Goal: Information Seeking & Learning: Learn about a topic

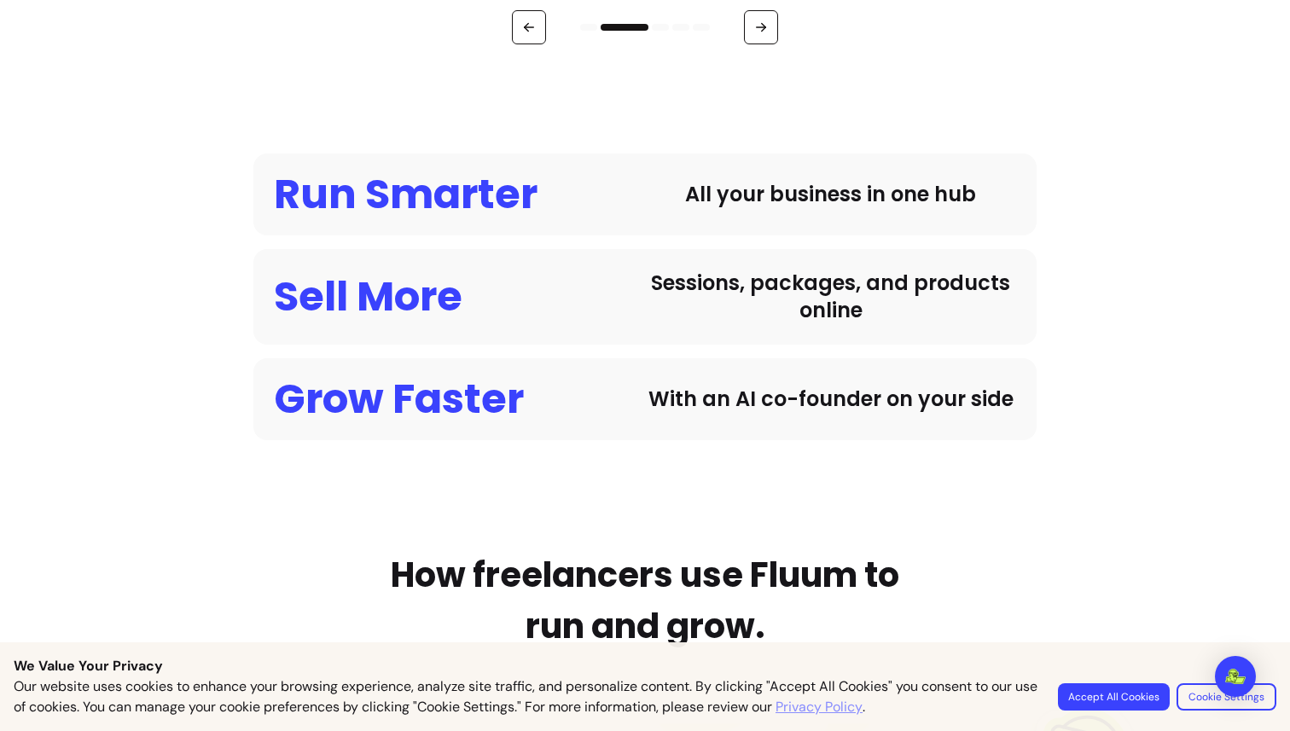
scroll to position [1652, 0]
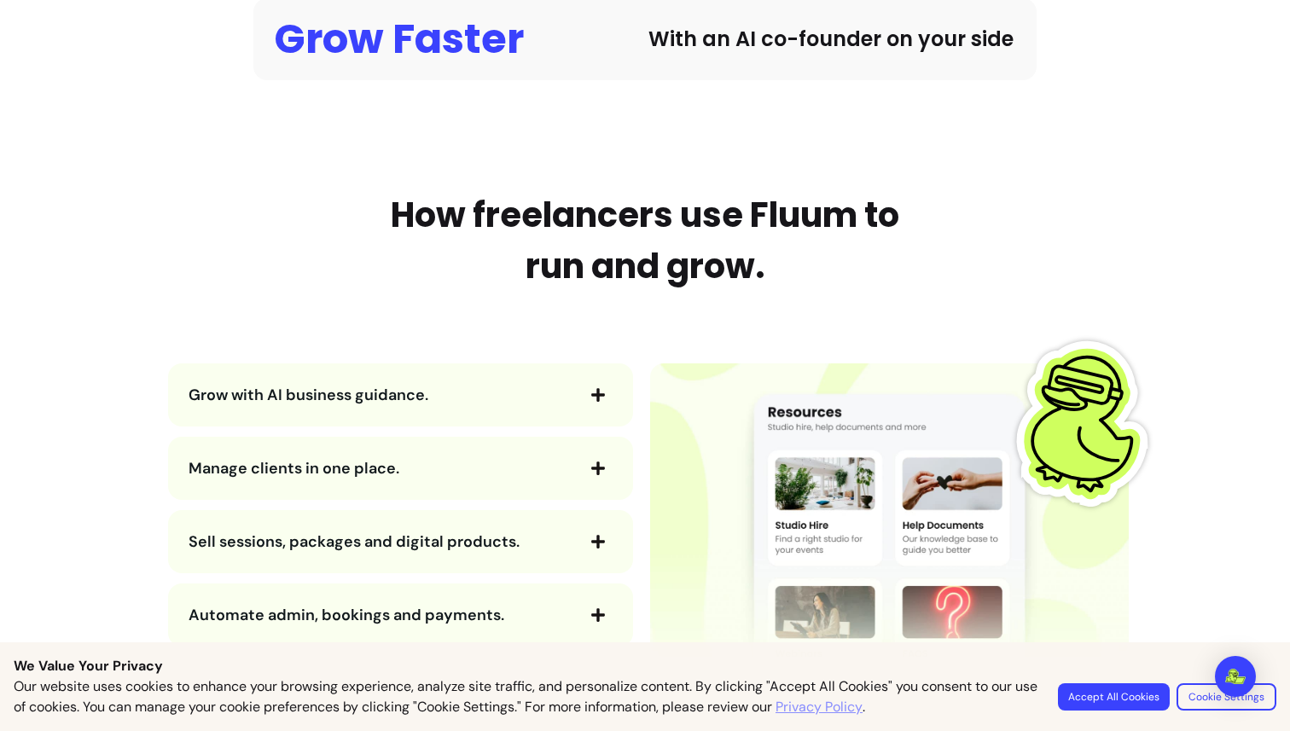
click at [595, 404] on span "button" at bounding box center [598, 395] width 29 height 29
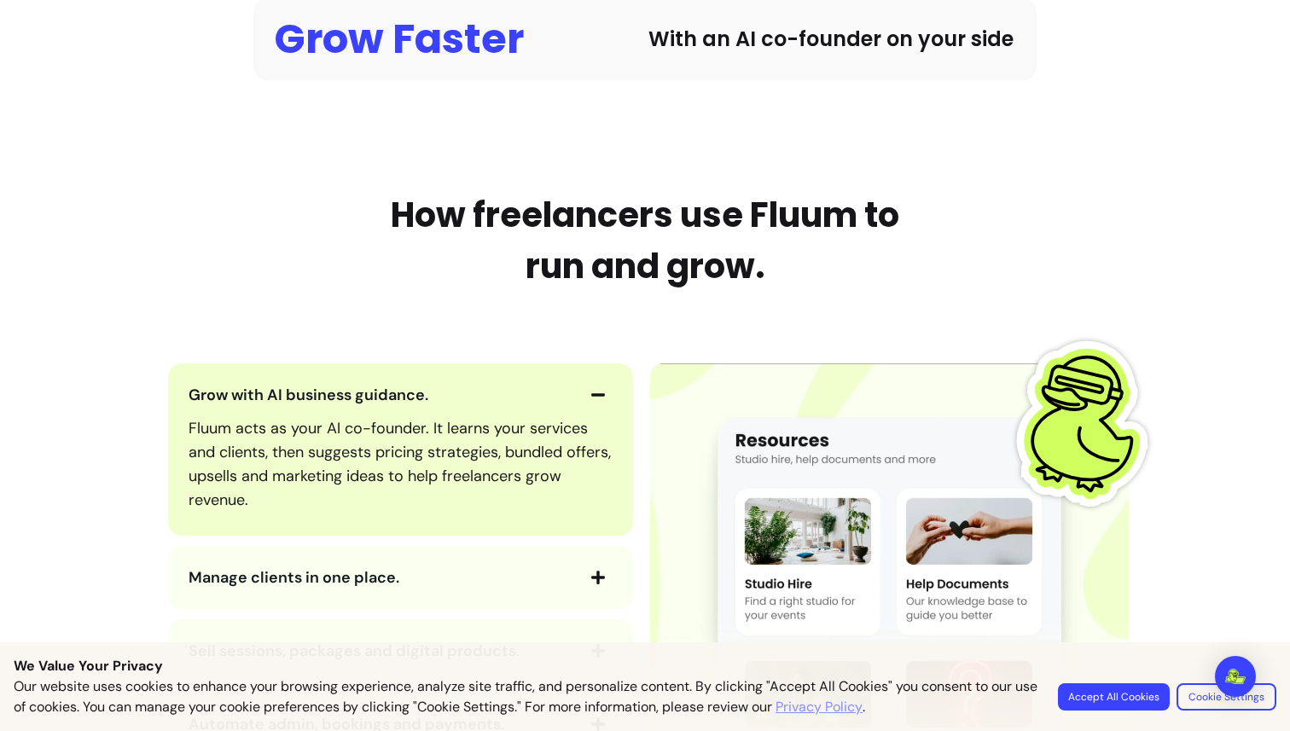
click at [591, 388] on icon "button" at bounding box center [598, 394] width 15 height 15
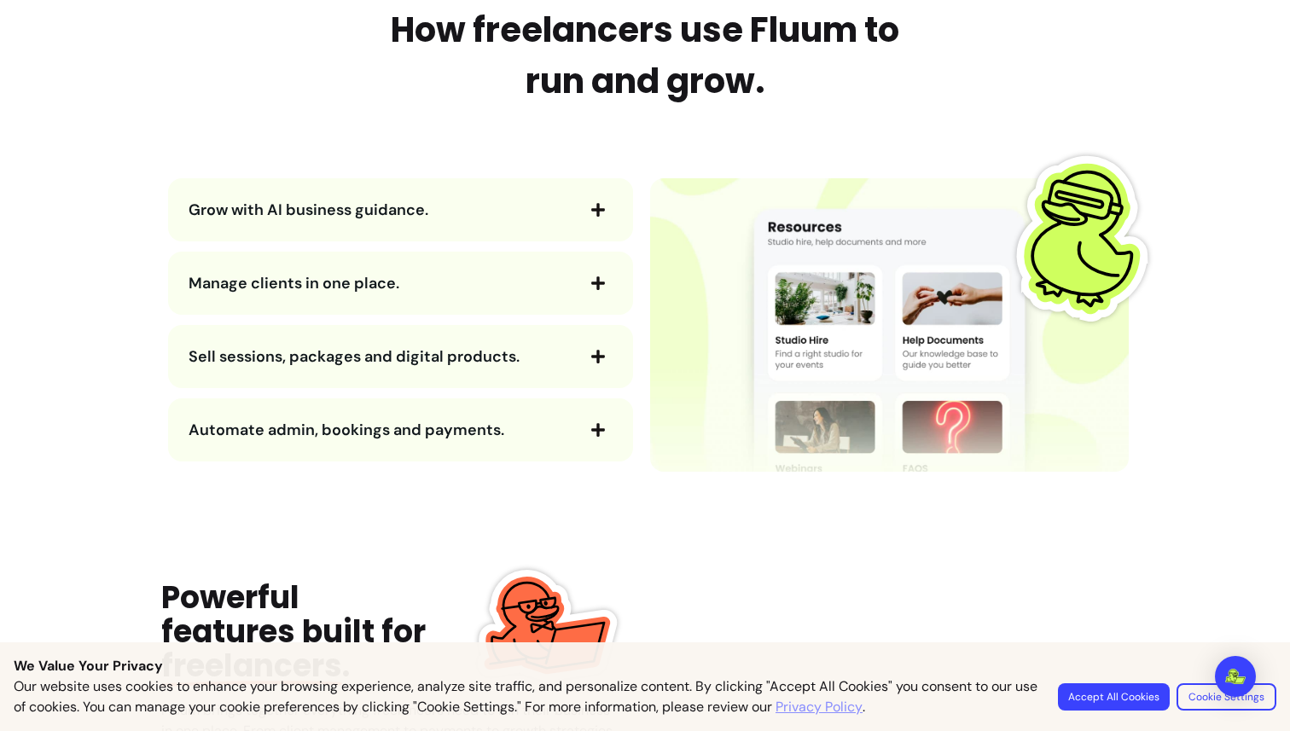
scroll to position [1857, 0]
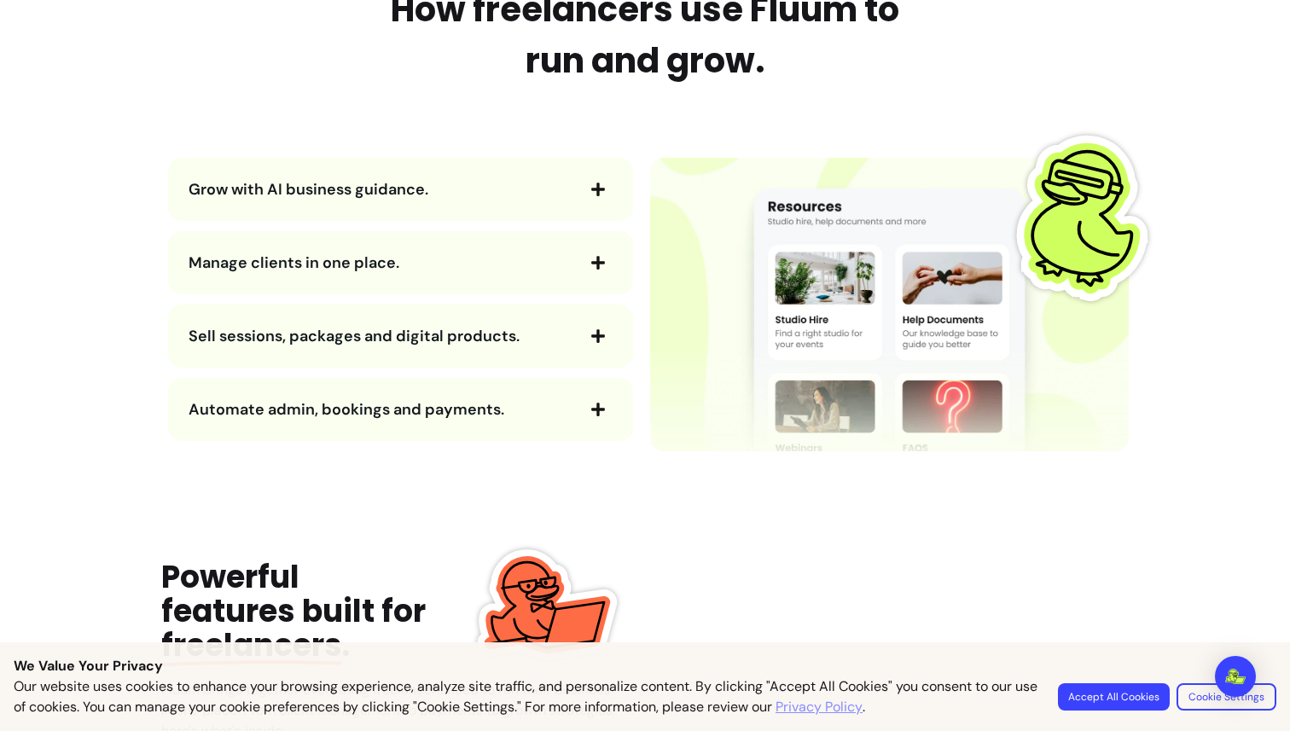
click at [591, 341] on icon "button" at bounding box center [598, 336] width 14 height 14
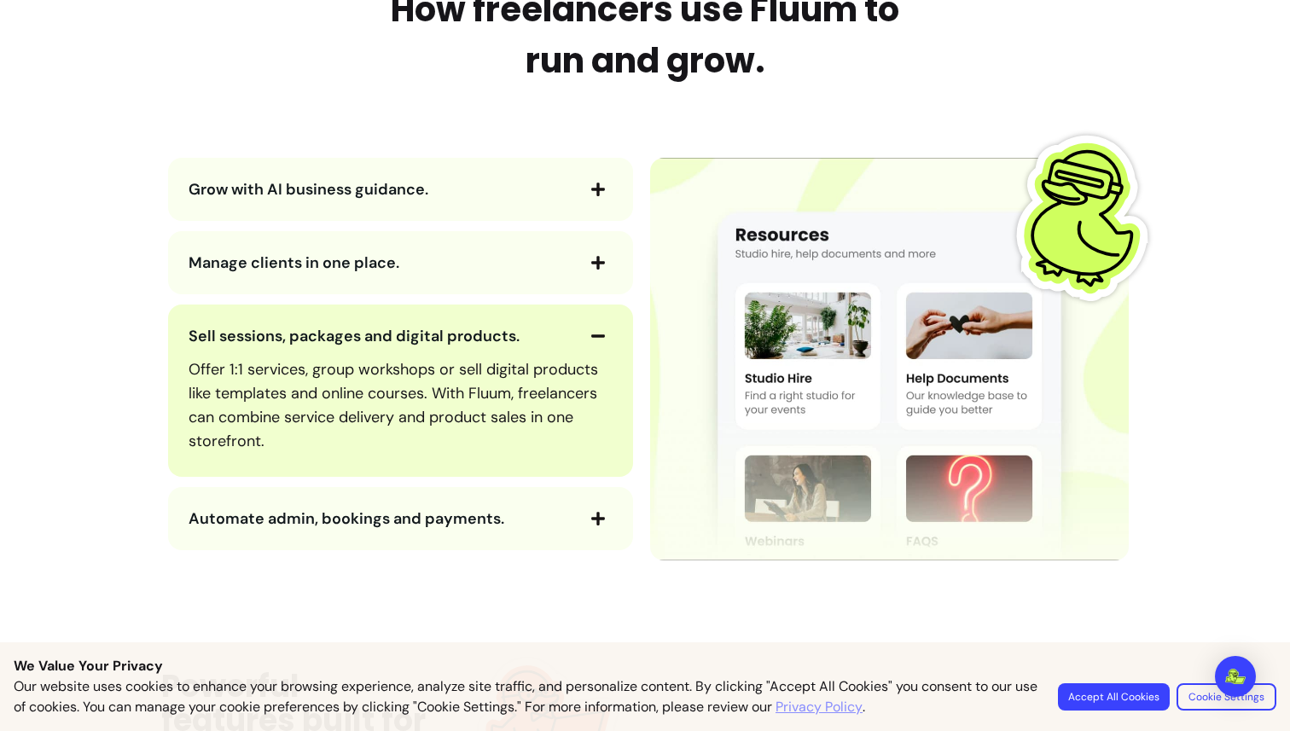
click at [591, 336] on icon "button" at bounding box center [598, 336] width 14 height 3
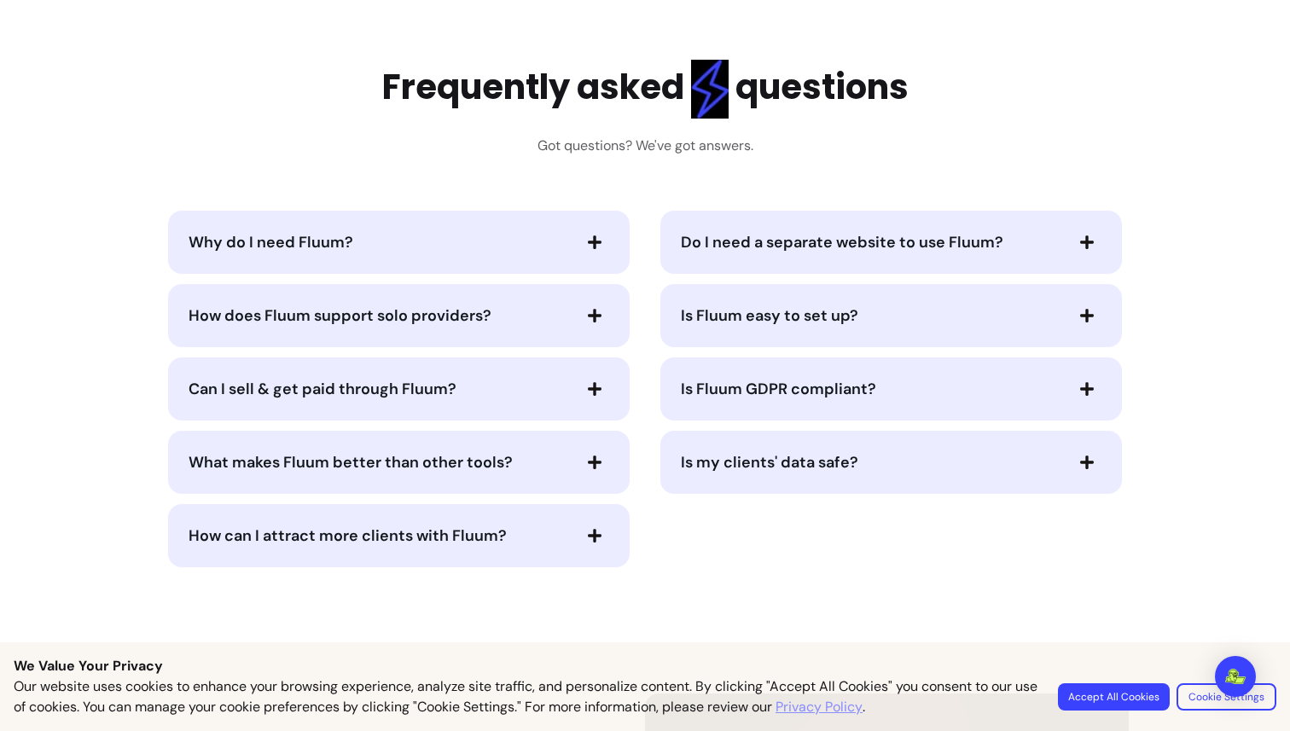
scroll to position [3344, 0]
click at [600, 449] on span "button" at bounding box center [594, 463] width 29 height 29
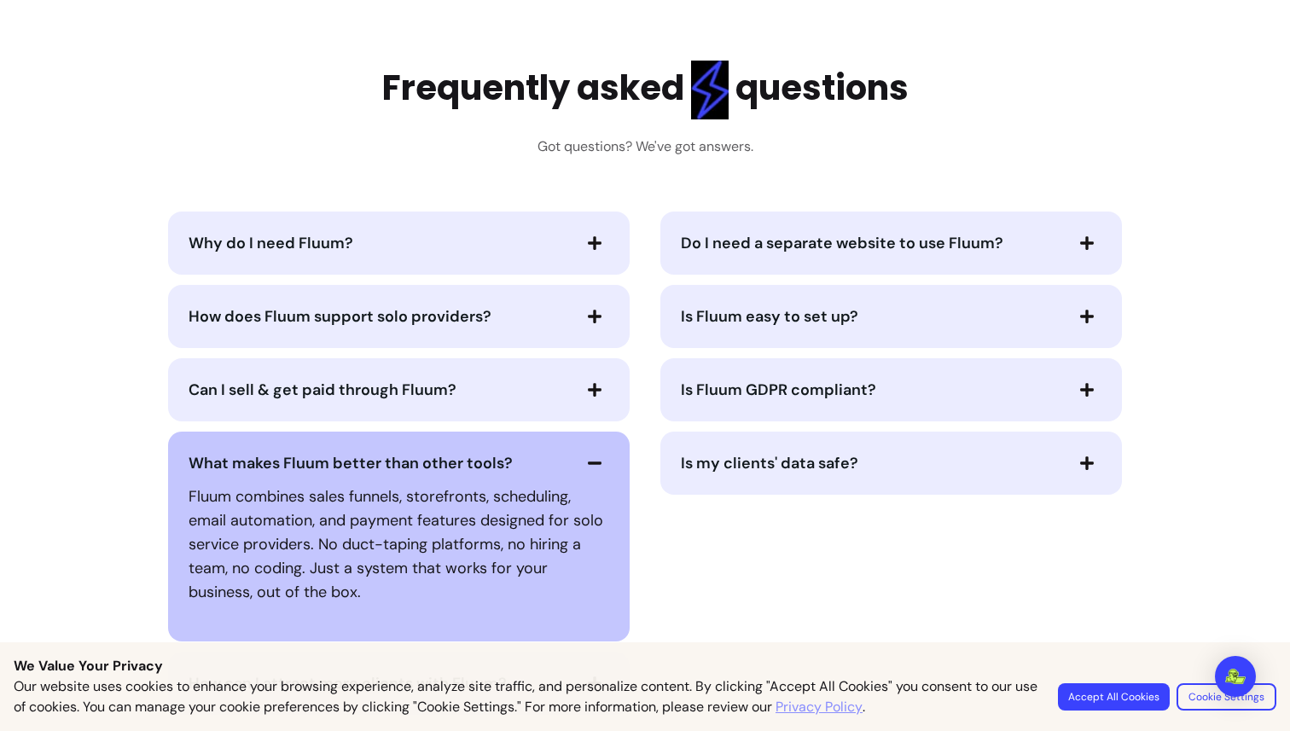
click at [588, 462] on icon "button" at bounding box center [595, 463] width 14 height 3
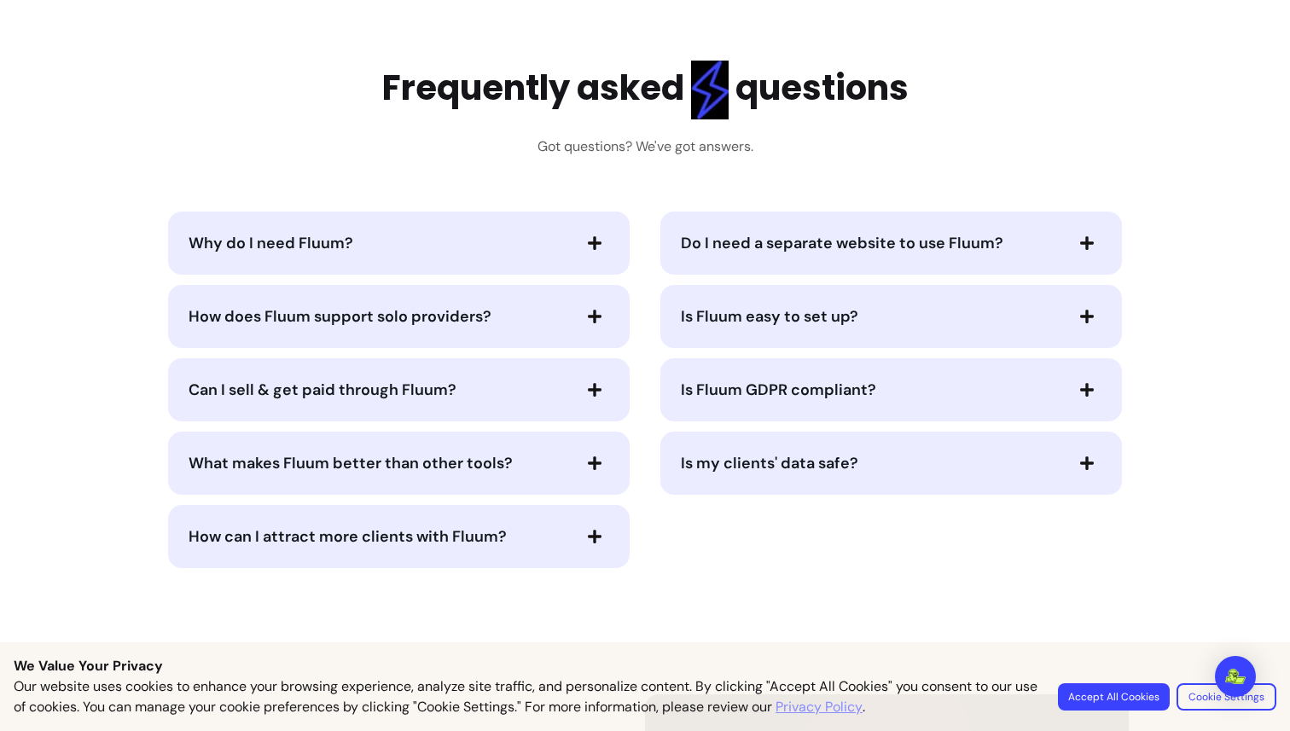
click at [587, 394] on icon "button" at bounding box center [594, 389] width 15 height 15
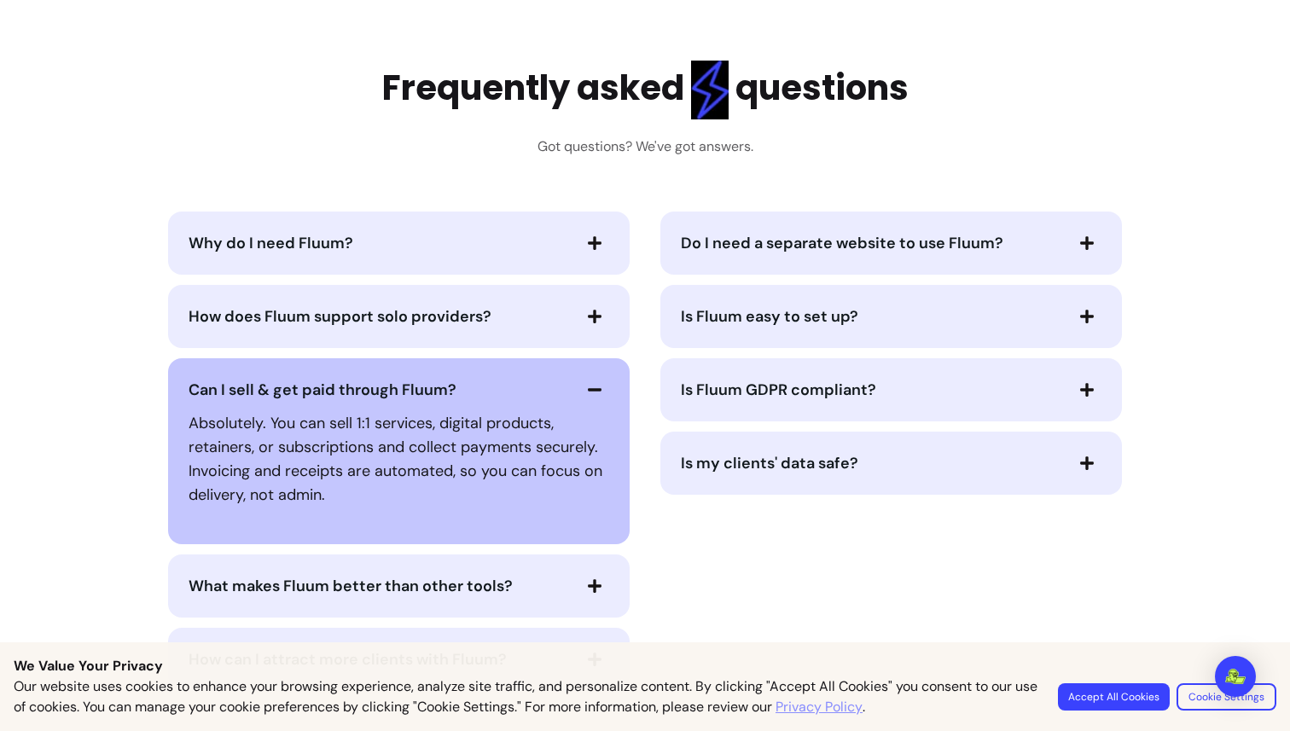
click at [587, 383] on icon "button" at bounding box center [594, 389] width 15 height 15
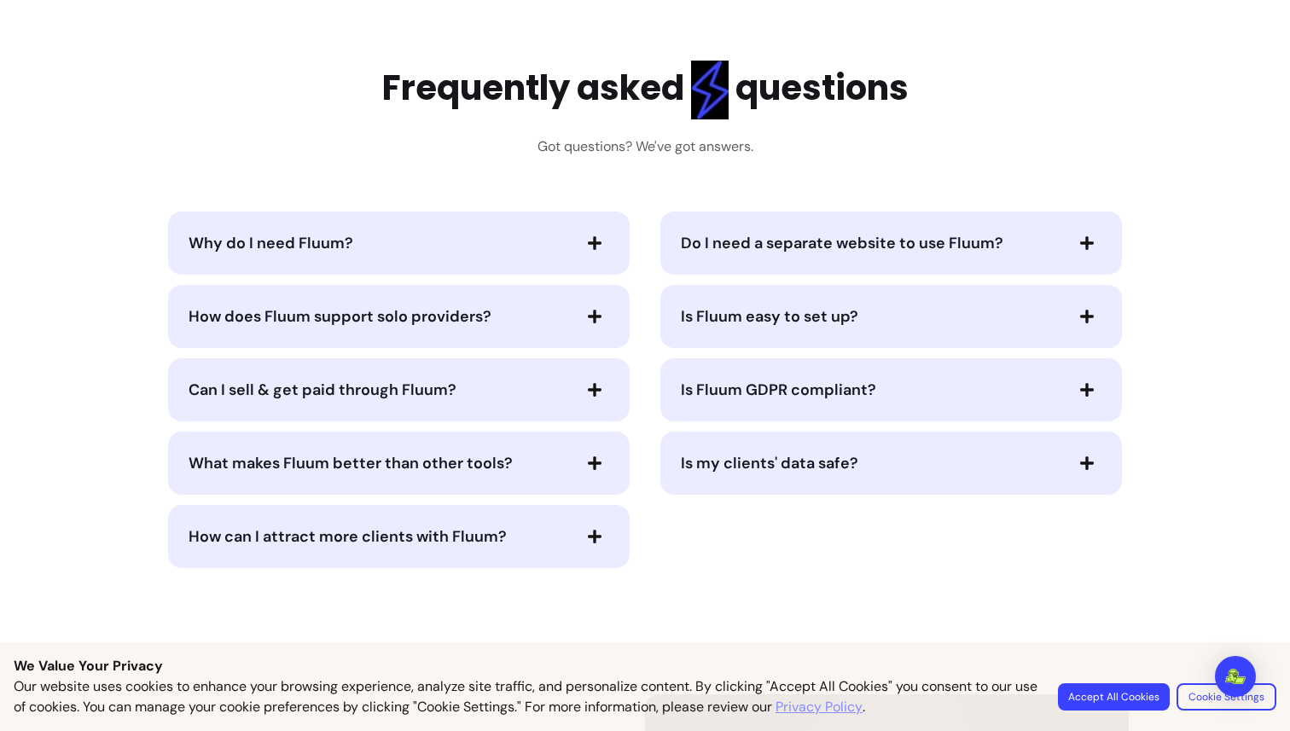
click at [581, 329] on span "button" at bounding box center [594, 316] width 29 height 29
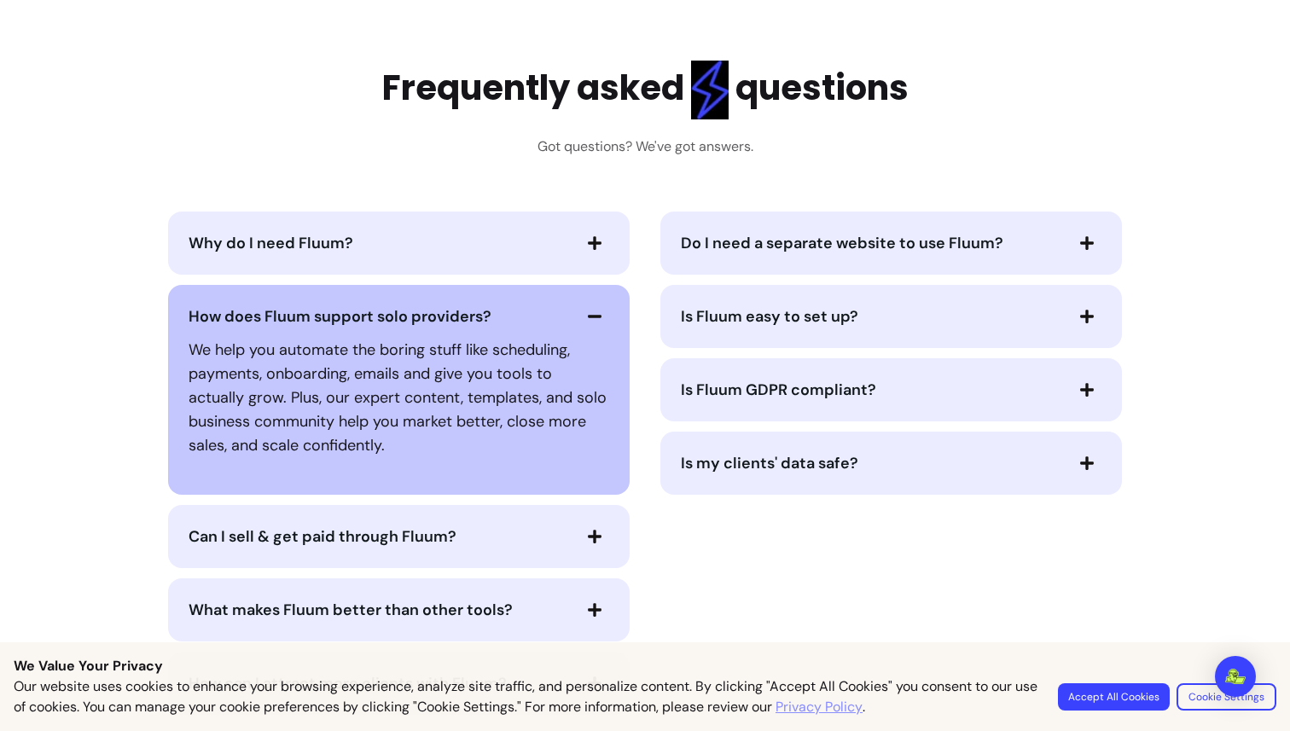
click at [587, 322] on icon "button" at bounding box center [594, 316] width 15 height 15
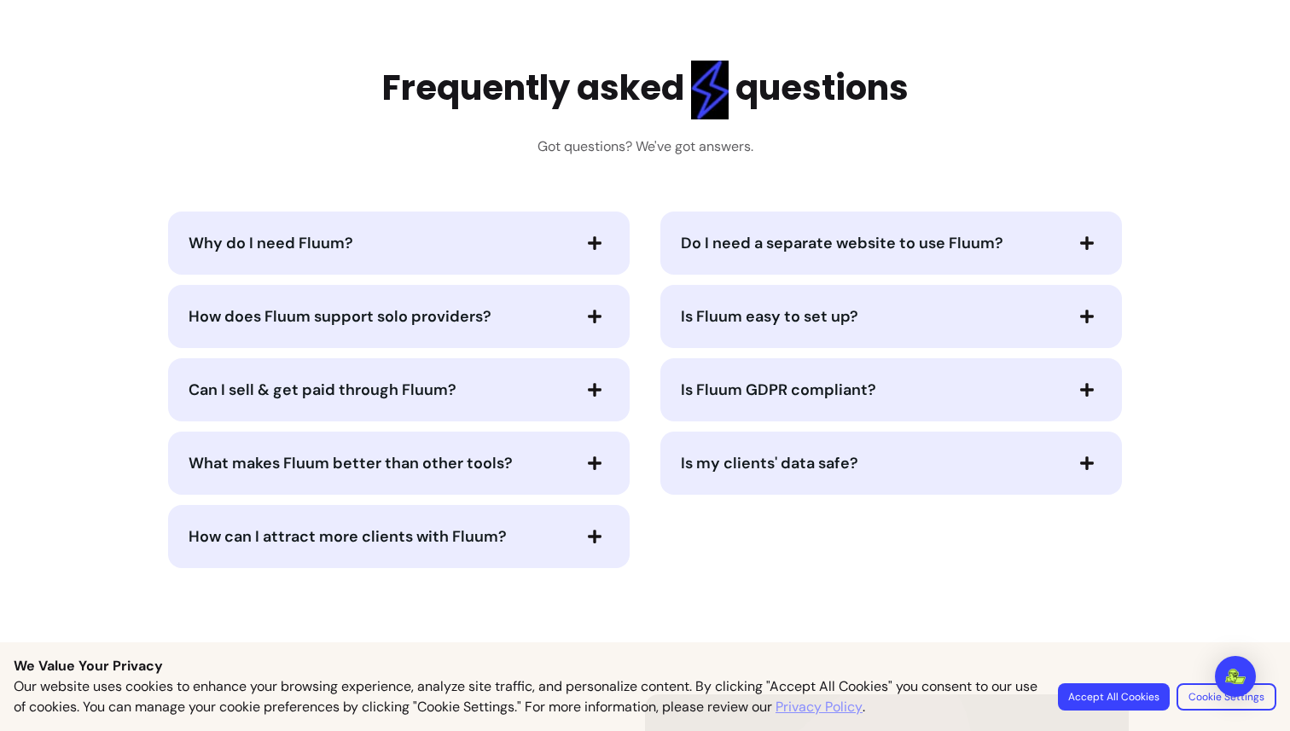
click at [968, 252] on span "Do I need a separate website to use Fluum?" at bounding box center [842, 243] width 323 height 20
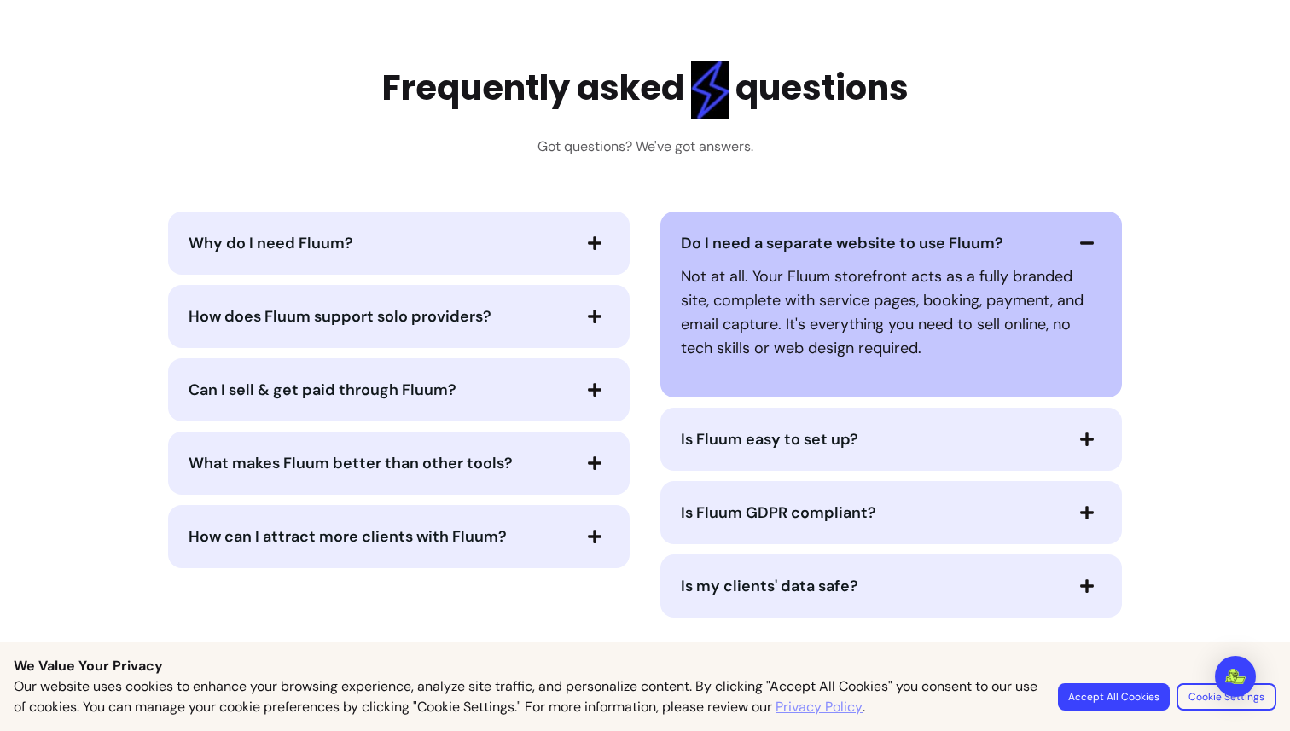
click at [1057, 235] on button "Do I need a separate website to use Fluum?" at bounding box center [891, 243] width 421 height 29
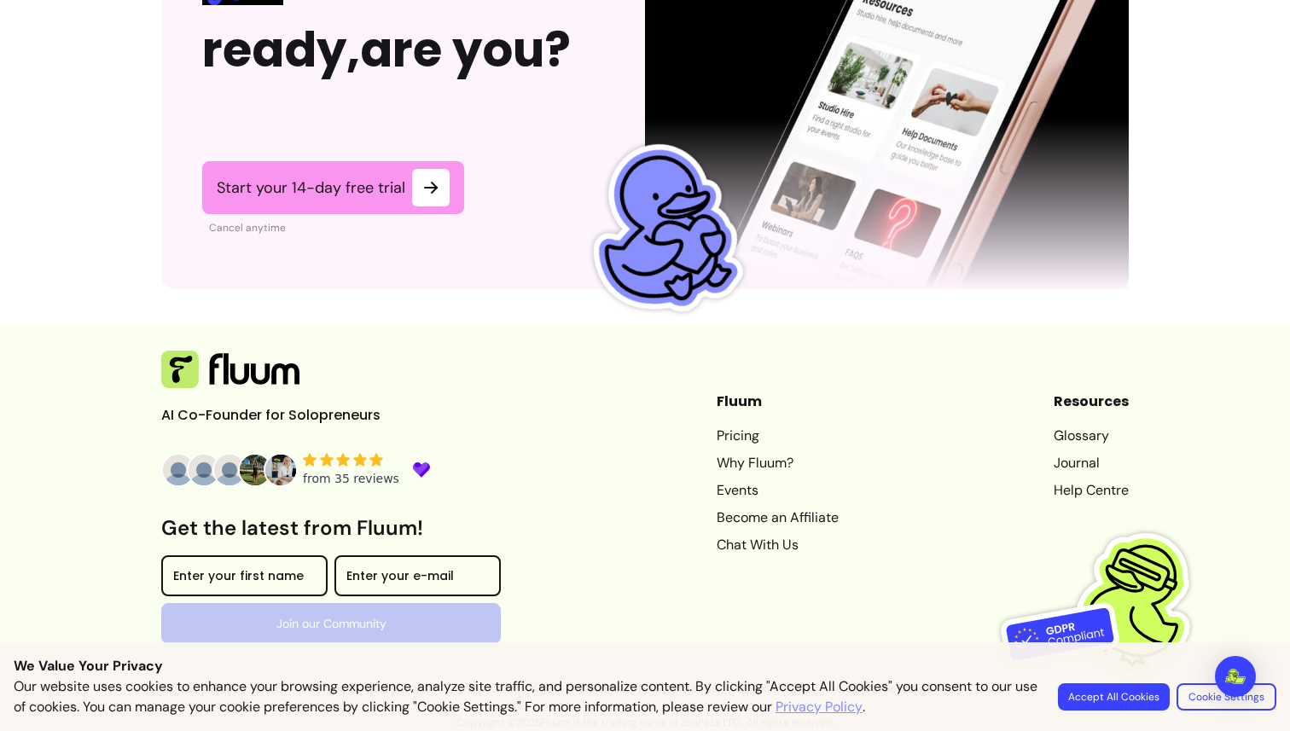
scroll to position [4296, 0]
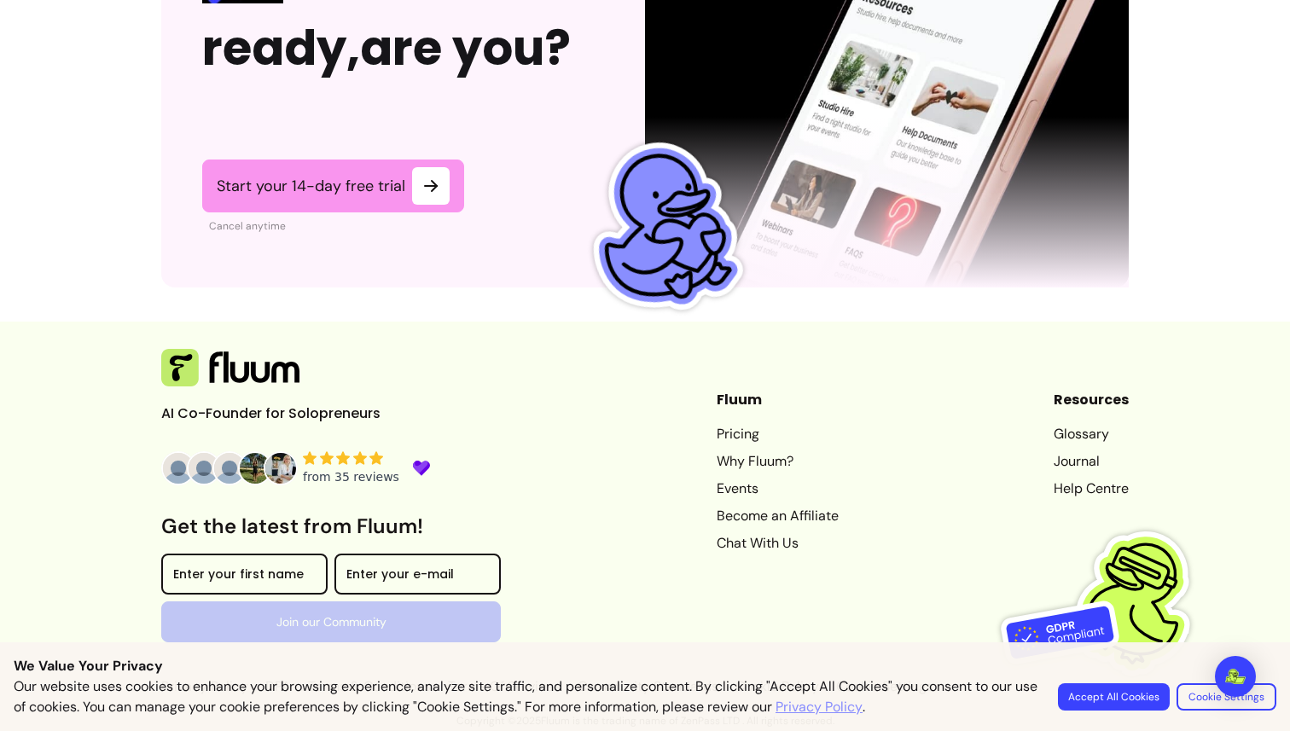
click at [331, 478] on div "from 35 reviews" at bounding box center [351, 477] width 96 height 17
